Goal: Task Accomplishment & Management: Manage account settings

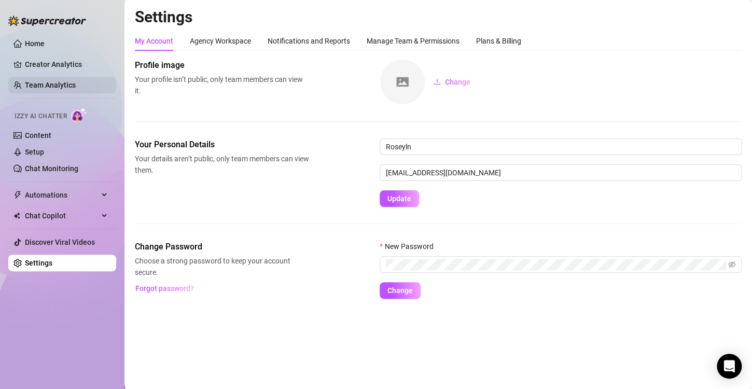
click at [57, 87] on link "Team Analytics" at bounding box center [50, 85] width 51 height 8
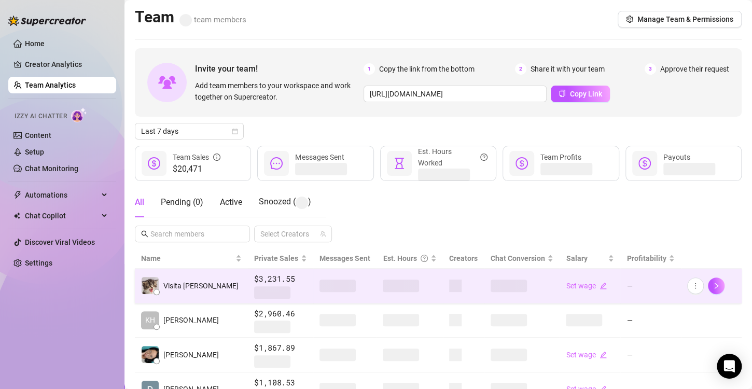
click at [383, 283] on span at bounding box center [401, 286] width 36 height 12
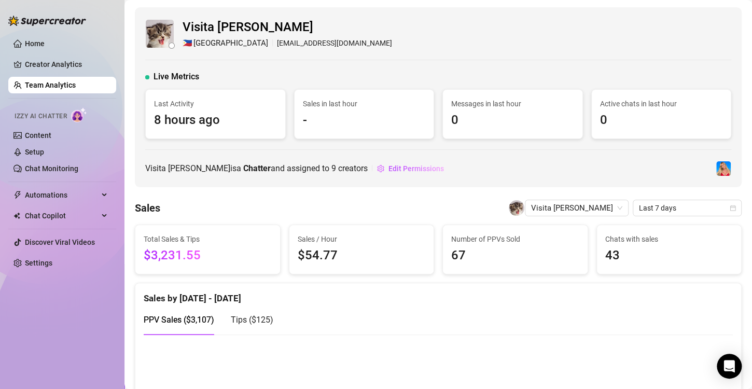
click at [392, 244] on span "Sales / Hour" at bounding box center [362, 238] width 128 height 11
click at [407, 171] on span "Edit Permissions" at bounding box center [415, 168] width 55 height 8
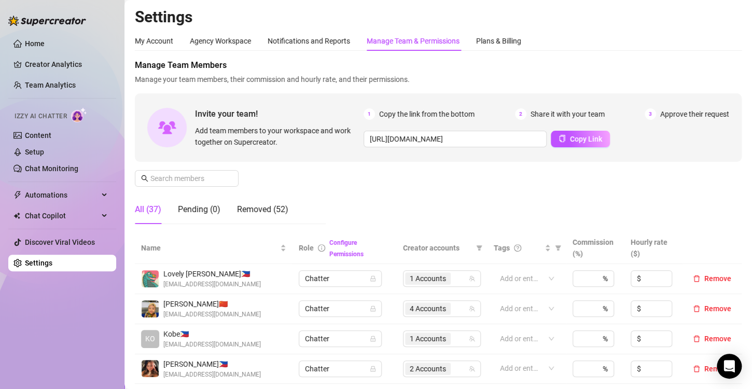
scroll to position [156, 0]
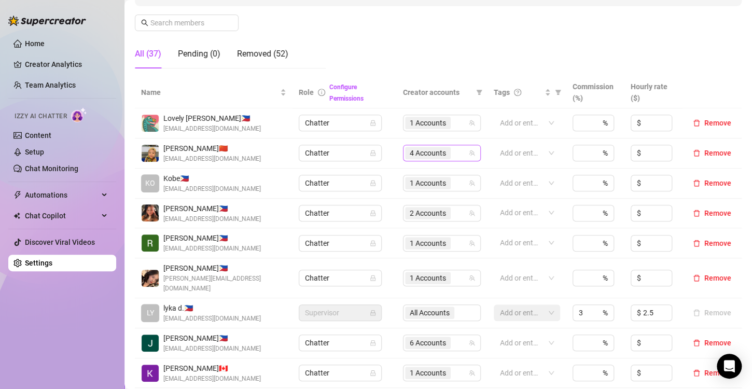
click at [405, 150] on span "4 Accounts" at bounding box center [428, 153] width 46 height 12
click at [425, 154] on span "4 Accounts" at bounding box center [428, 152] width 36 height 11
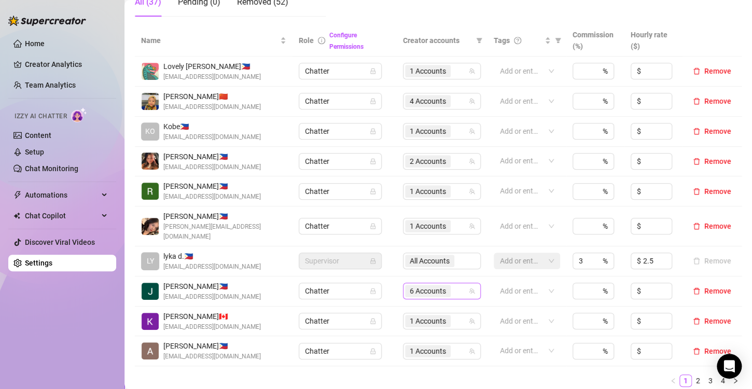
click at [421, 285] on span "6 Accounts" at bounding box center [428, 290] width 36 height 11
click at [413, 285] on span "6 Accounts" at bounding box center [428, 290] width 36 height 11
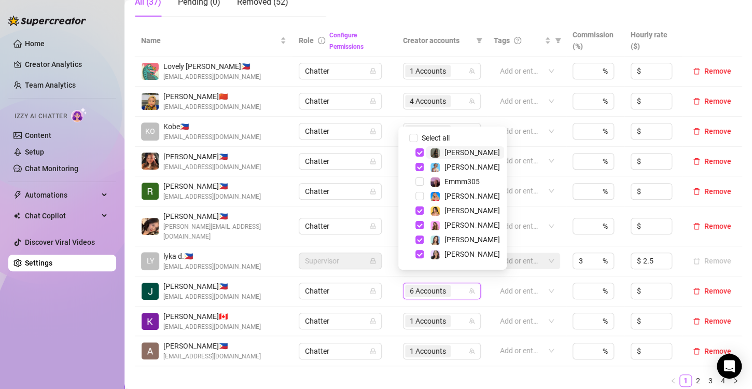
click at [416, 378] on div "Name Role Configure Permissions Creator accounts Tags Commission (%) Hourly rat…" at bounding box center [438, 210] width 607 height 370
